Goal: Navigation & Orientation: Find specific page/section

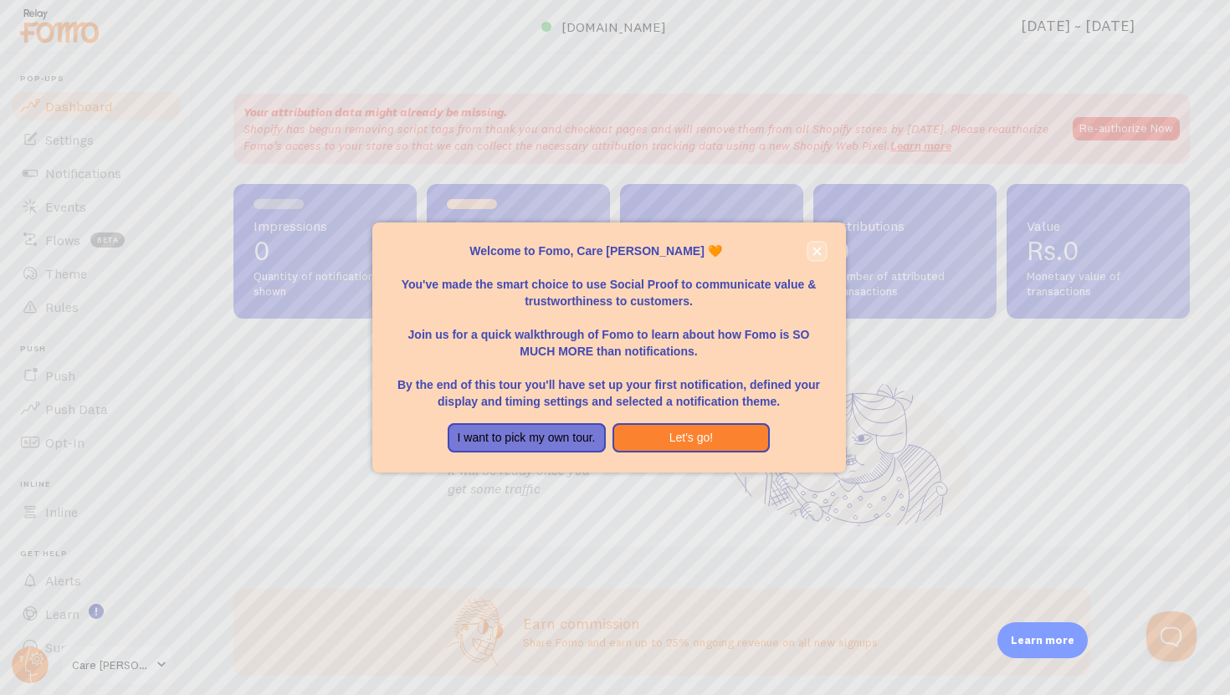
click at [817, 252] on icon "close," at bounding box center [816, 251] width 8 height 8
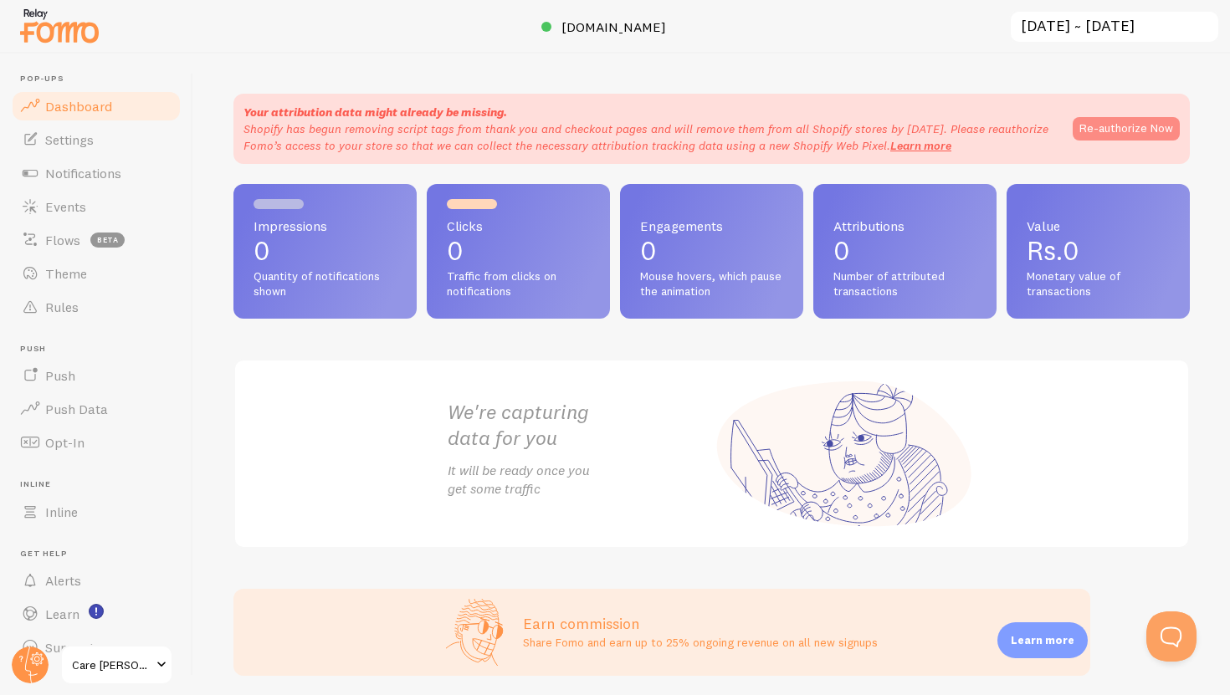
click at [1091, 129] on button "Re-authorize Now" at bounding box center [1125, 128] width 107 height 23
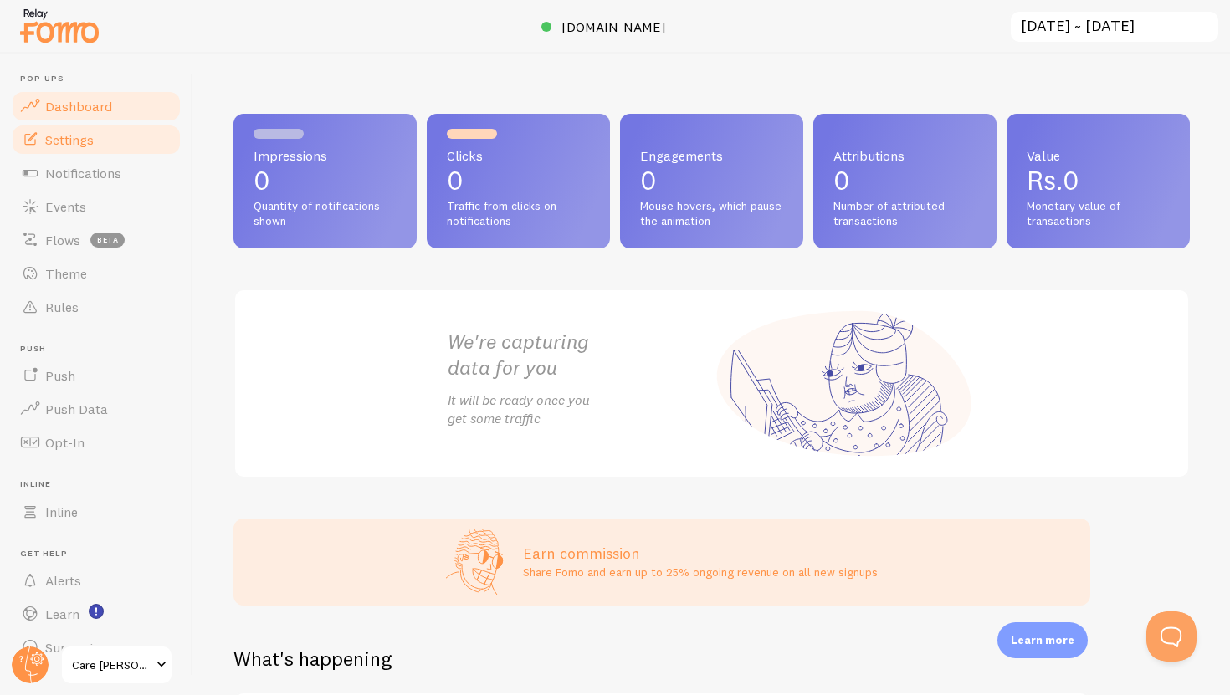
click at [105, 131] on link "Settings" at bounding box center [96, 139] width 172 height 33
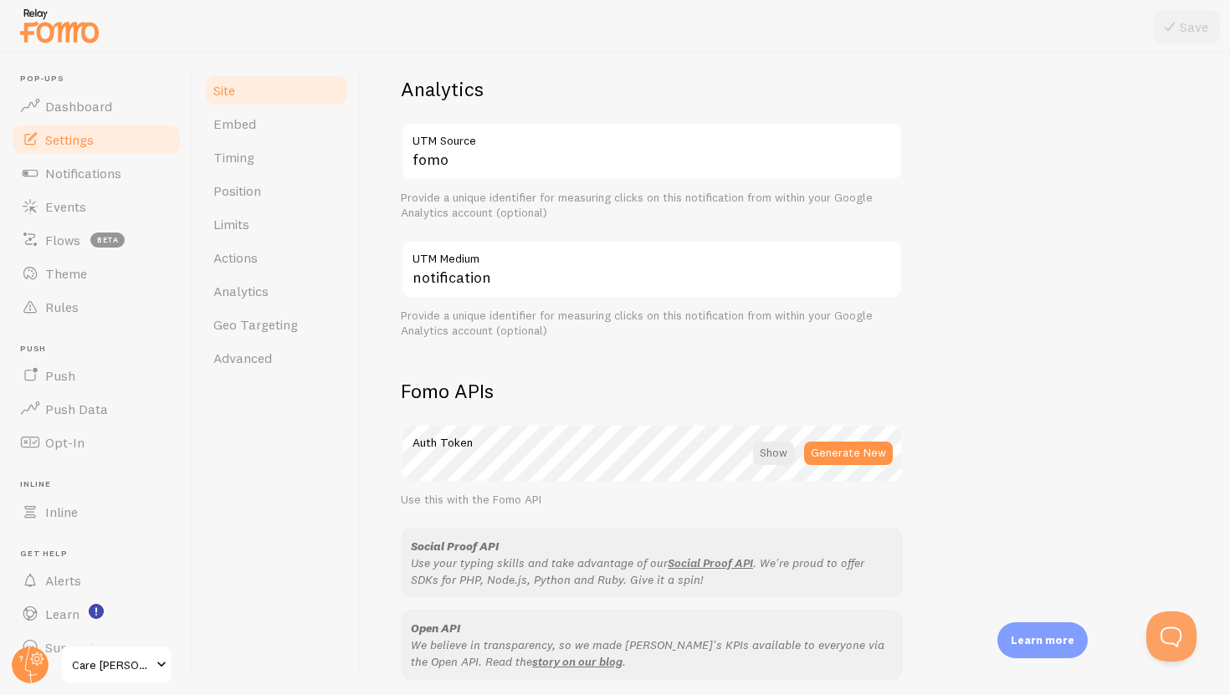
scroll to position [702, 0]
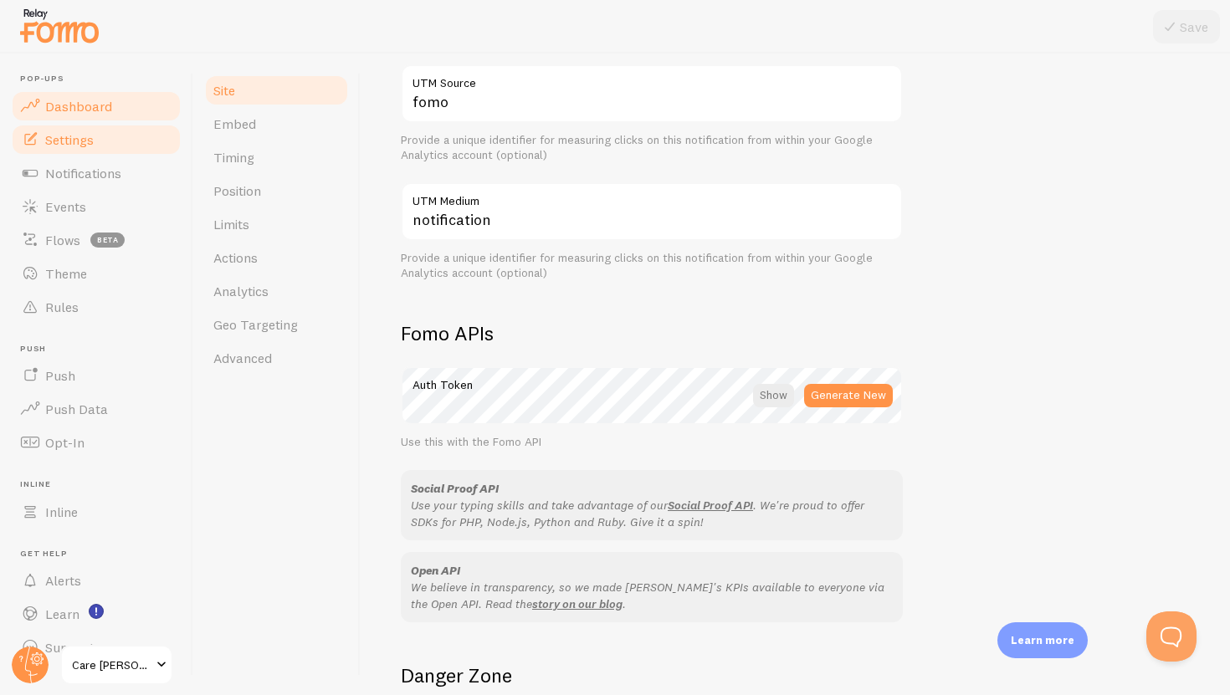
click at [92, 115] on link "Dashboard" at bounding box center [96, 106] width 172 height 33
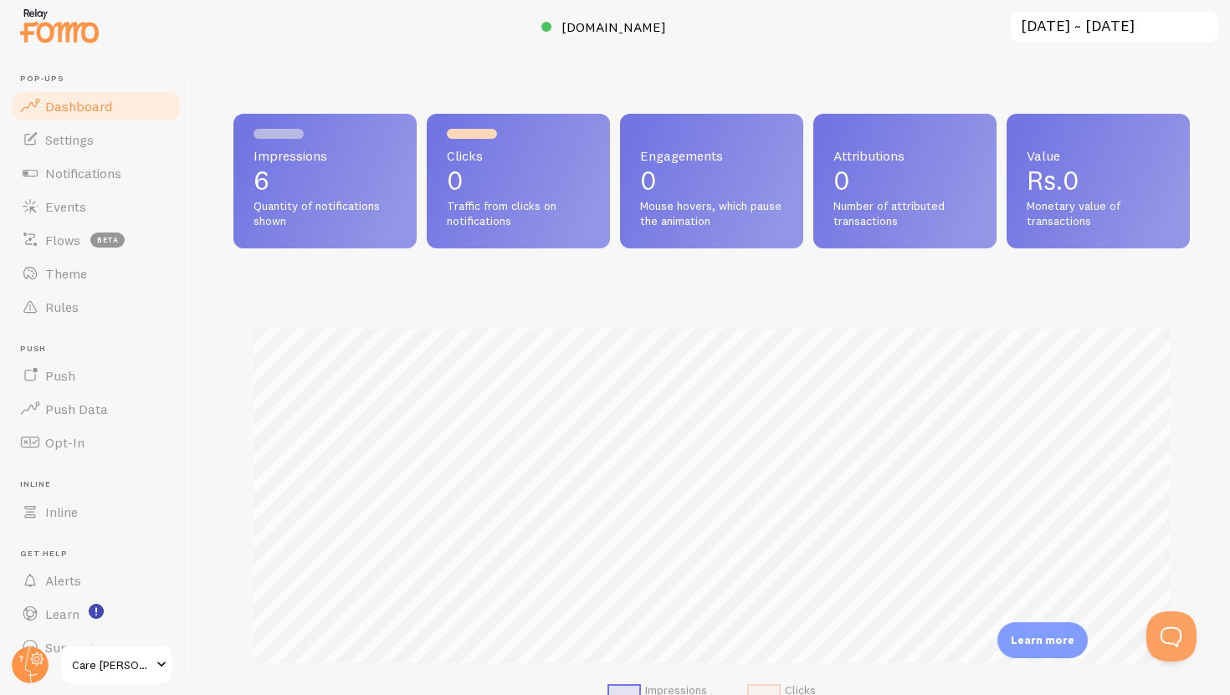
scroll to position [439, 956]
